Goal: Check status

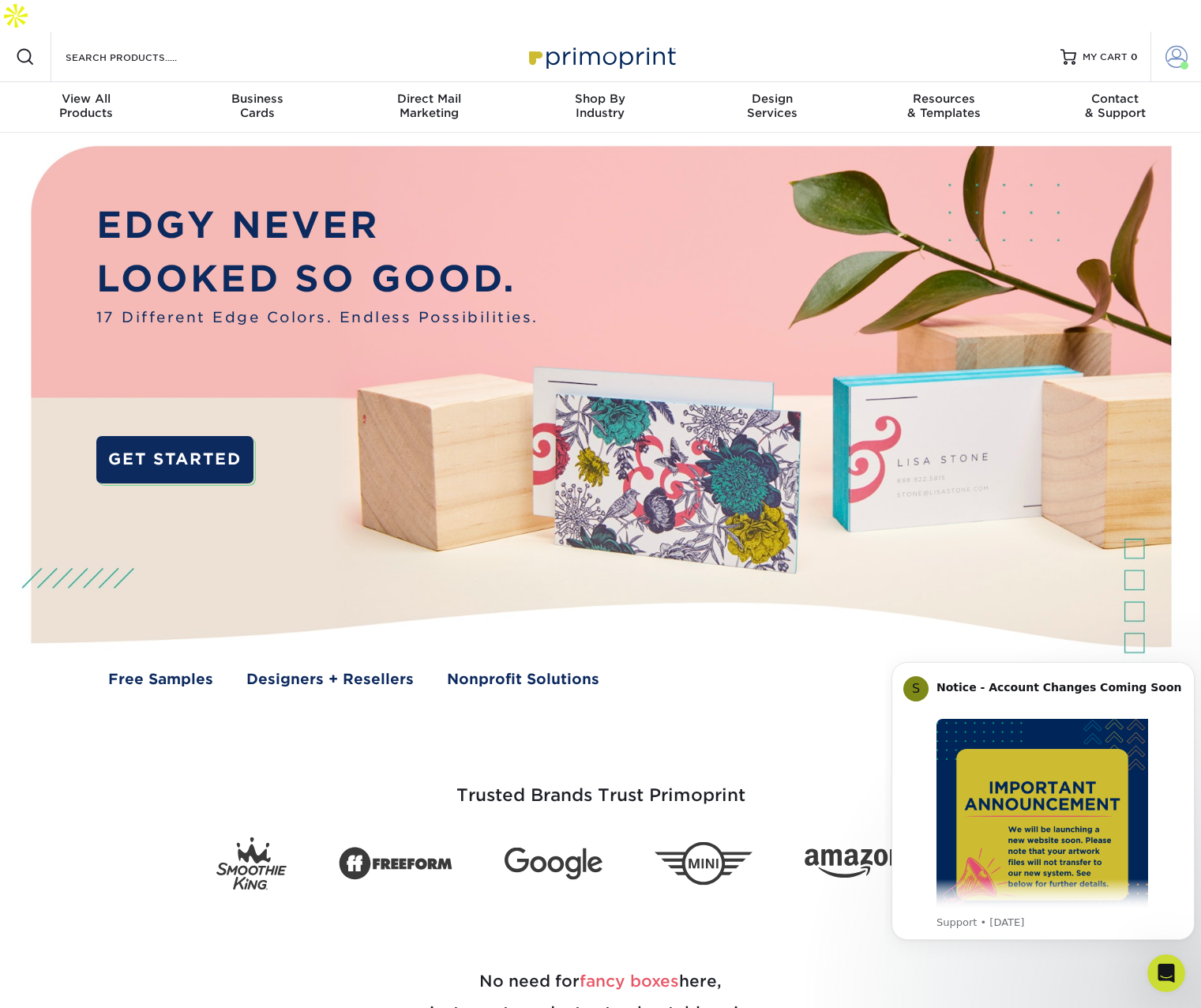
click at [1173, 46] on span at bounding box center [1176, 57] width 22 height 22
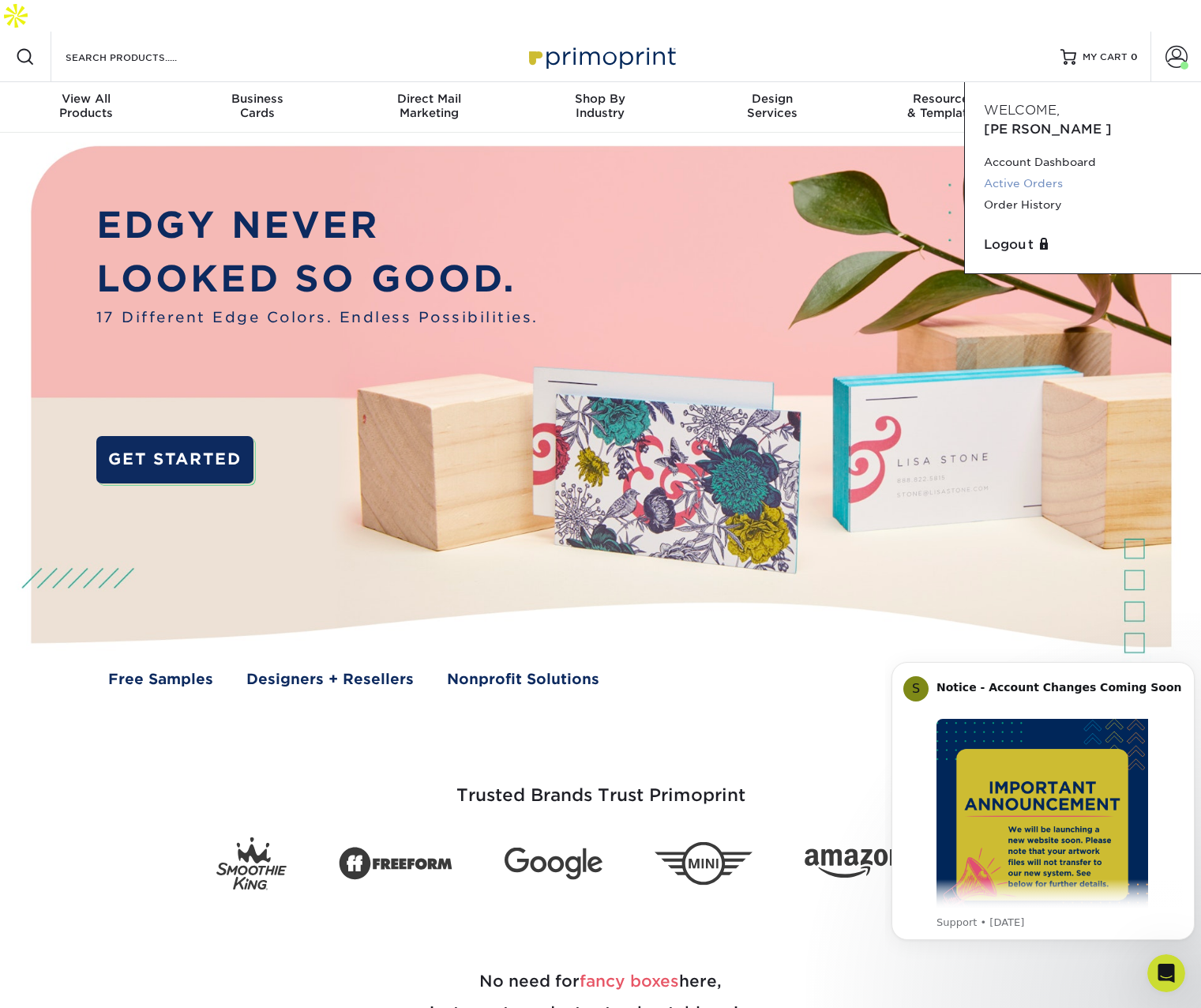
click at [1031, 173] on link "Active Orders" at bounding box center [1082, 184] width 198 height 21
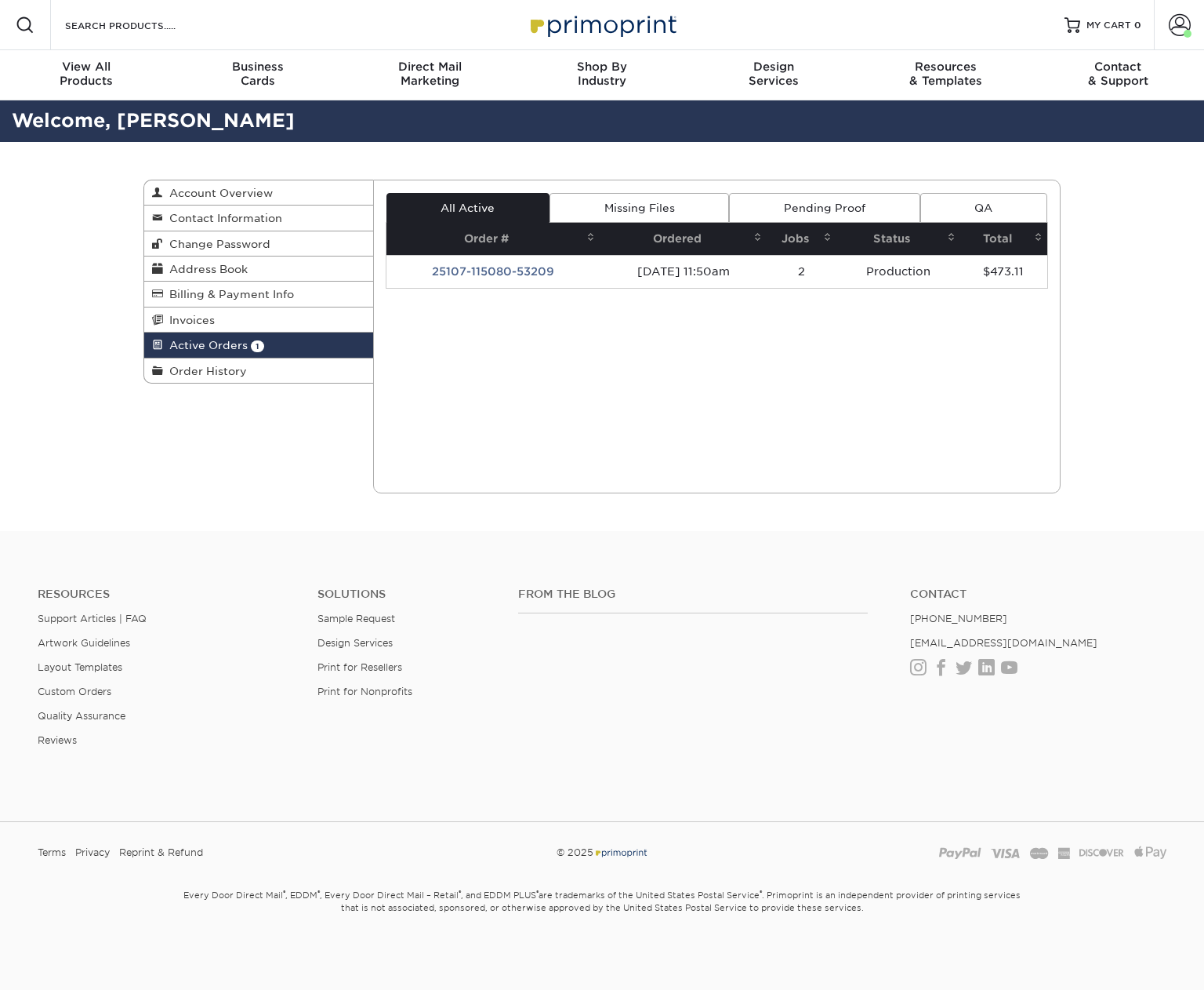
click at [510, 270] on td "25107-115080-53209" at bounding box center [493, 271] width 214 height 33
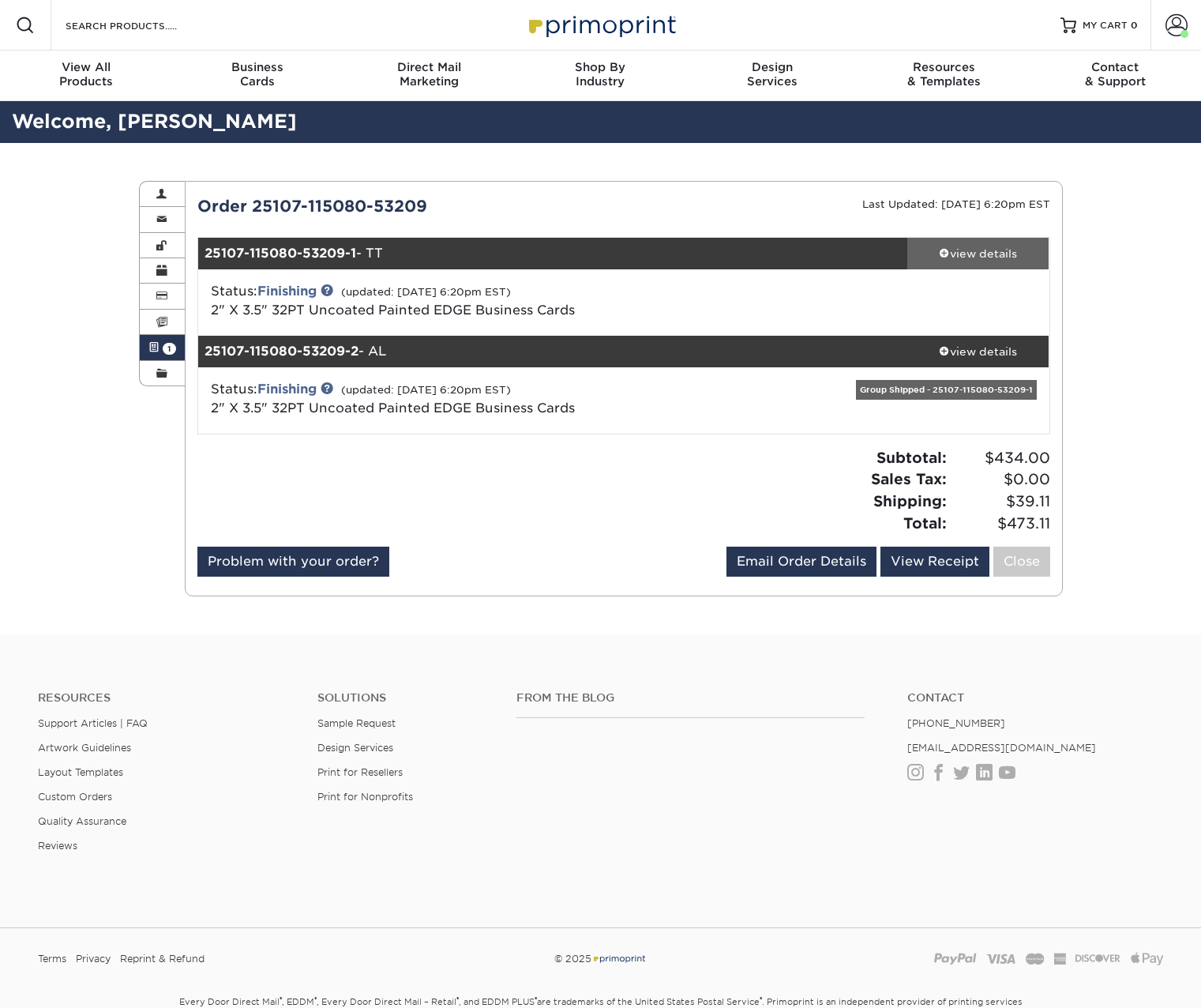
click at [971, 254] on div "view details" at bounding box center [979, 254] width 142 height 16
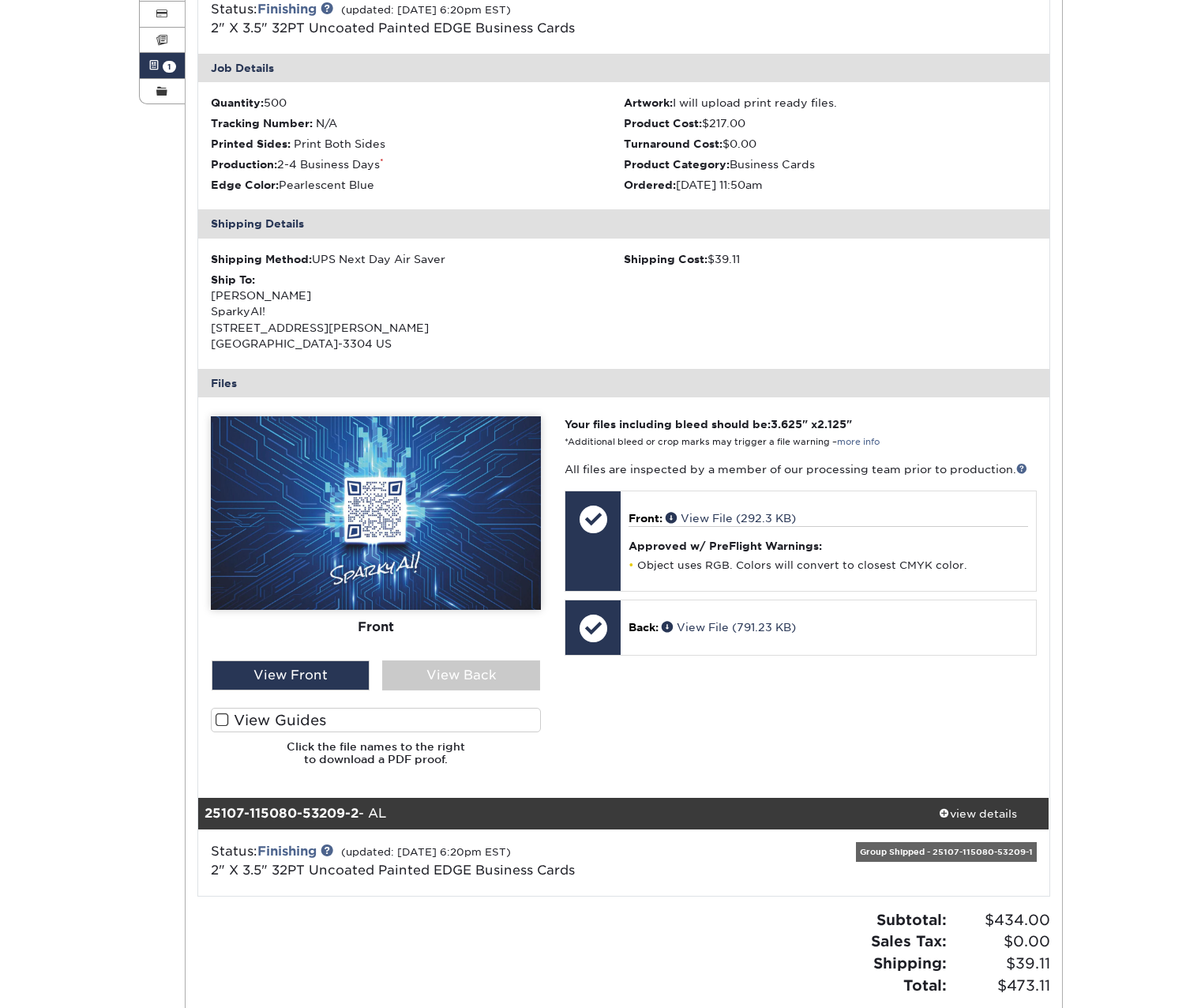
scroll to position [316, 0]
